Goal: Information Seeking & Learning: Check status

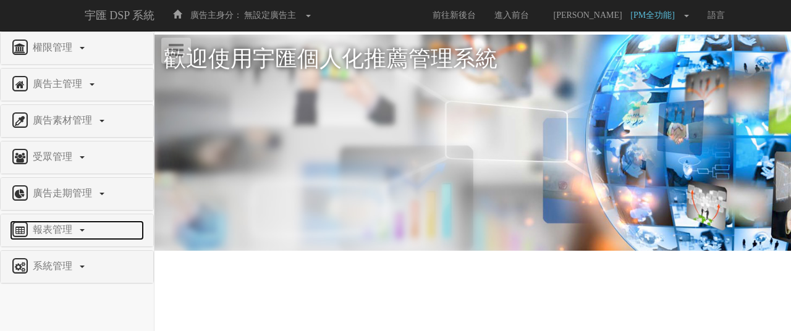
click at [64, 229] on span "報表管理" at bounding box center [54, 229] width 49 height 11
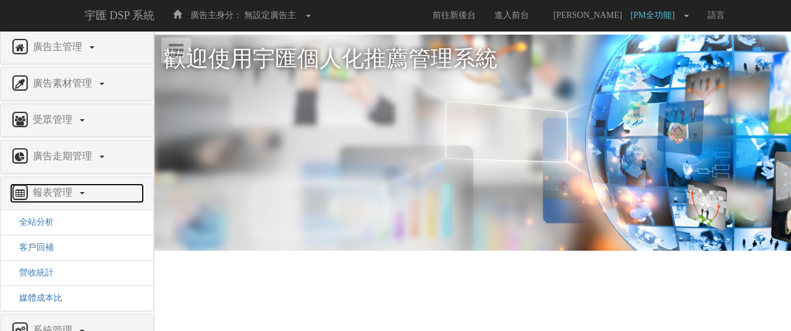
scroll to position [62, 0]
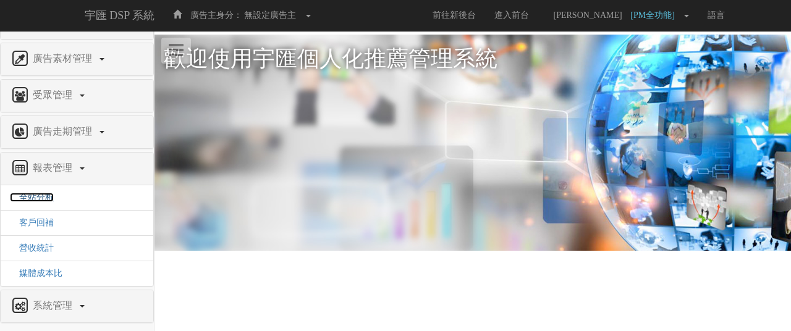
click at [45, 196] on span "全站分析" at bounding box center [32, 197] width 44 height 9
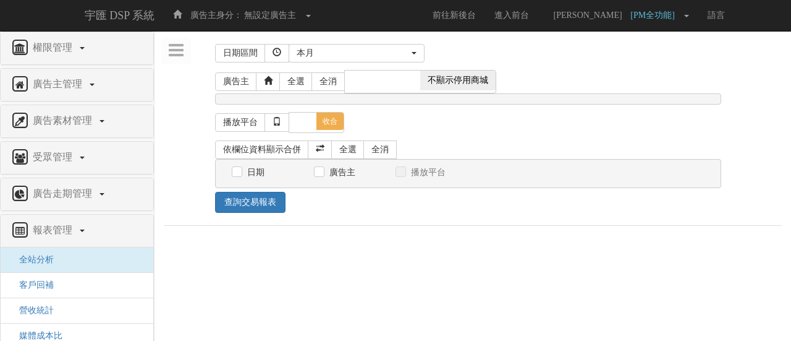
click at [449, 81] on span "不顯示停用商城" at bounding box center [457, 80] width 75 height 20
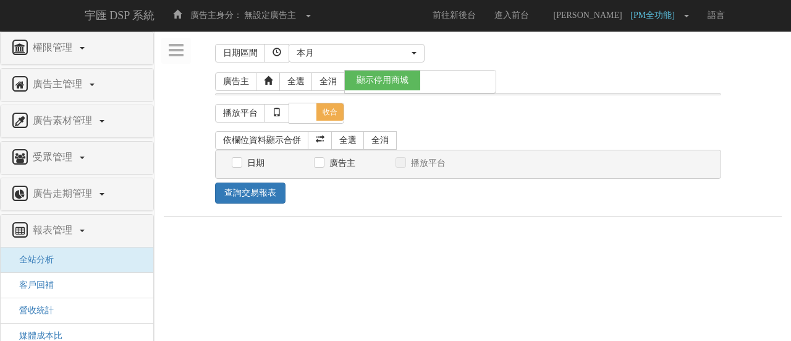
click at [451, 81] on span at bounding box center [457, 80] width 75 height 20
checkbox input "false"
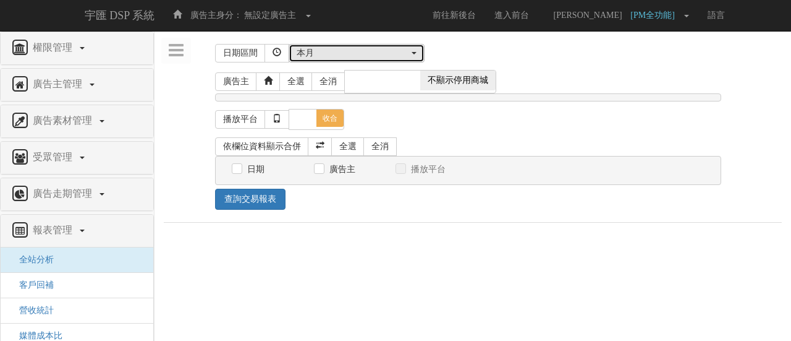
click at [356, 52] on div "本月" at bounding box center [353, 53] width 113 height 12
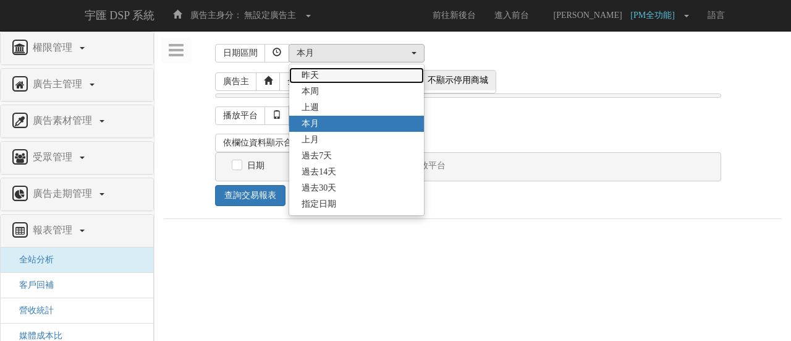
click at [323, 79] on link "昨天" at bounding box center [356, 75] width 135 height 16
select select "LastDay"
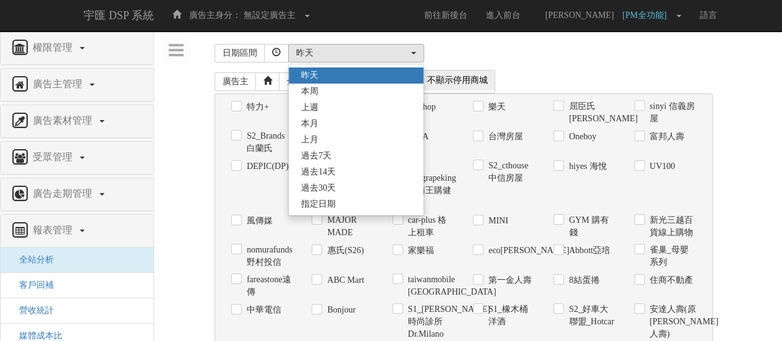
click at [615, 85] on div "廣告主 全選 全消 顯示停用商城 不顯示停用商城" at bounding box center [464, 81] width 498 height 23
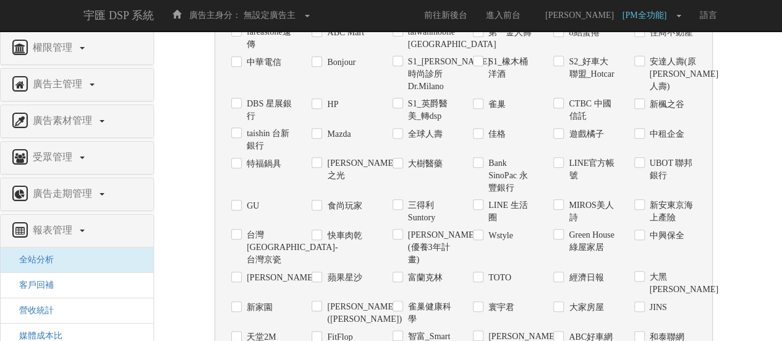
scroll to position [124, 0]
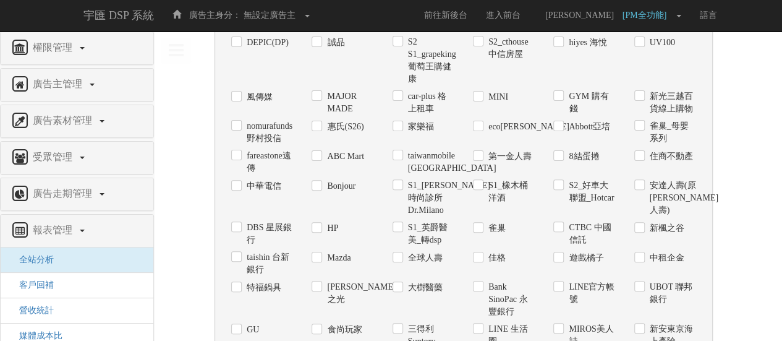
click at [579, 191] on label "S2_好車大聯盟_Hotcar" at bounding box center [590, 191] width 49 height 25
click at [561, 190] on input "S2_好車大聯盟_Hotcar" at bounding box center [557, 186] width 8 height 8
checkbox input "true"
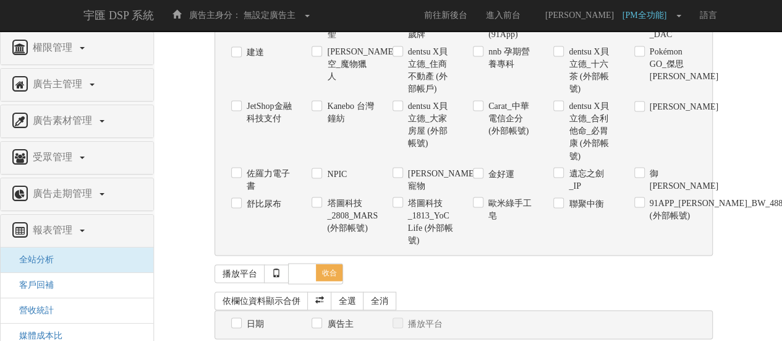
scroll to position [1052, 0]
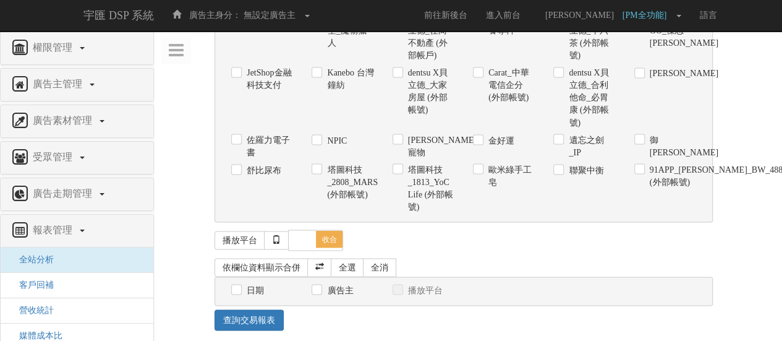
click at [258, 284] on label "日期" at bounding box center [254, 290] width 20 height 12
click at [239, 286] on input "日期" at bounding box center [235, 290] width 8 height 8
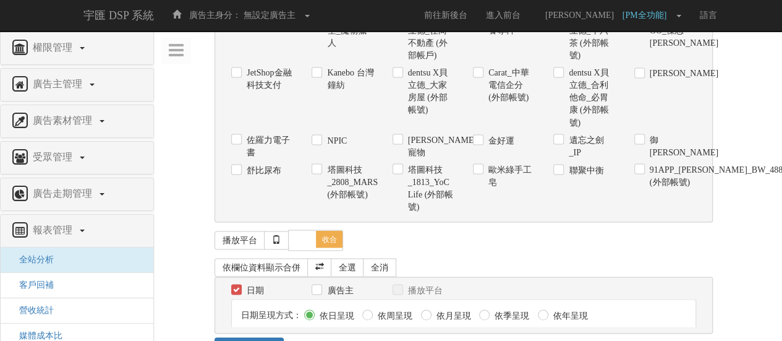
click at [258, 284] on label "日期" at bounding box center [254, 290] width 20 height 12
click at [239, 286] on input "日期" at bounding box center [235, 290] width 8 height 8
checkbox input "false"
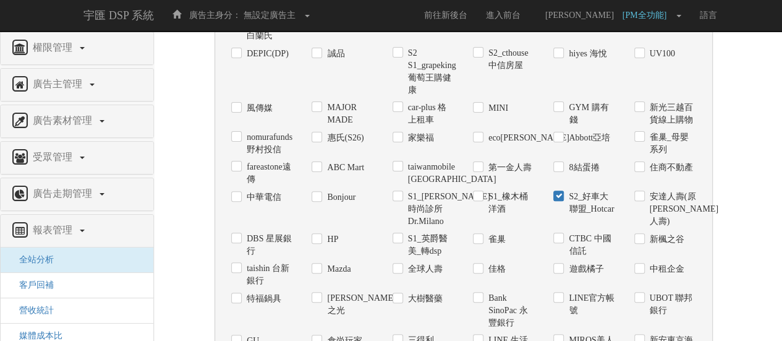
scroll to position [0, 0]
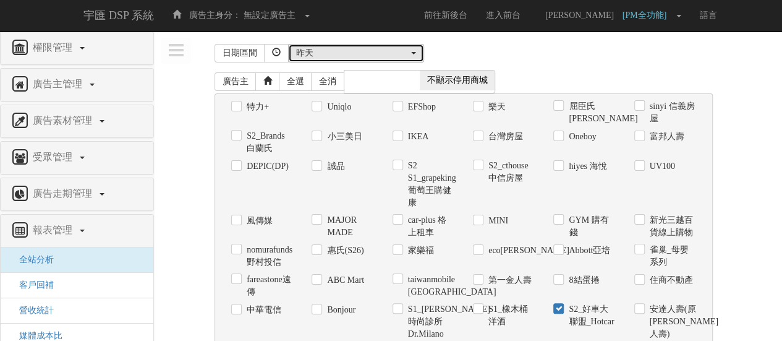
click at [349, 44] on button "昨天" at bounding box center [356, 53] width 136 height 19
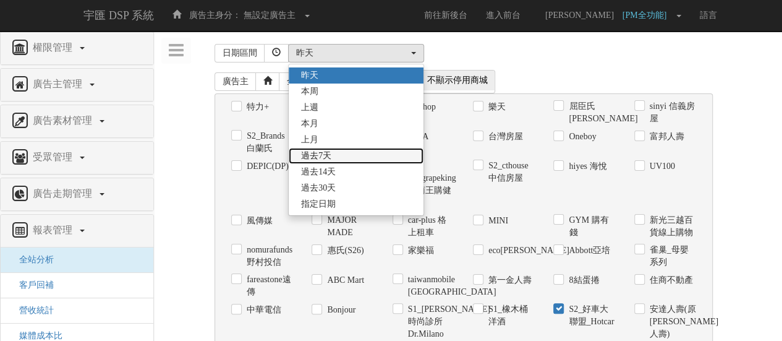
click at [343, 152] on link "過去7天" at bounding box center [356, 156] width 135 height 16
select select "Past7"
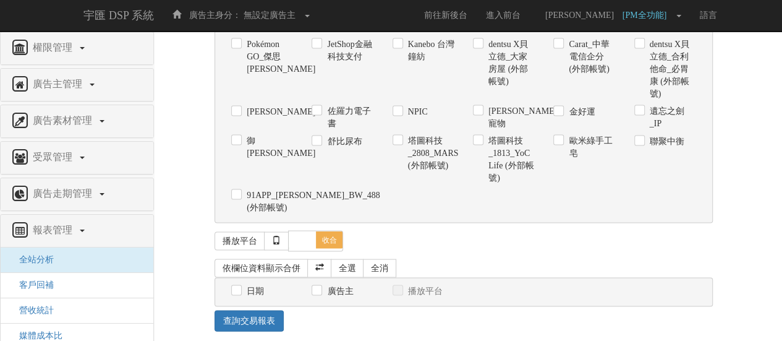
scroll to position [1155, 0]
click at [239, 285] on input "日期" at bounding box center [235, 289] width 8 height 8
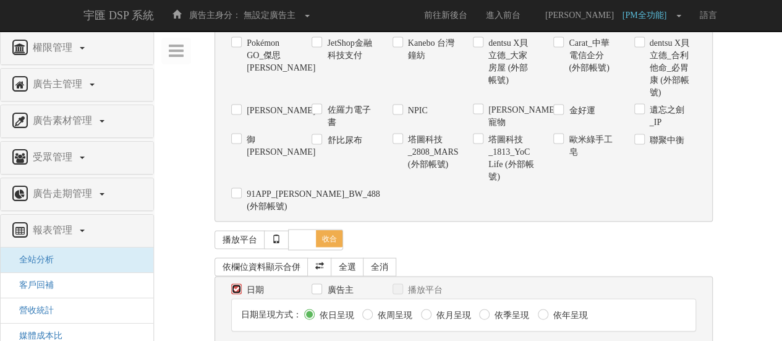
click at [235, 285] on input "日期" at bounding box center [235, 289] width 8 height 8
checkbox input "false"
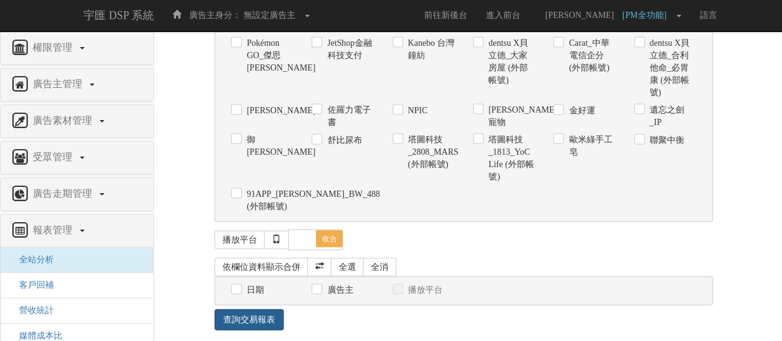
click at [246, 309] on link "查詢交易報表" at bounding box center [249, 319] width 69 height 21
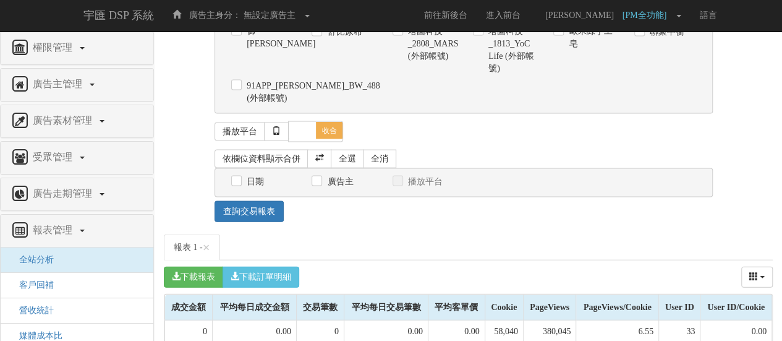
scroll to position [1263, 0]
